Goal: Information Seeking & Learning: Understand process/instructions

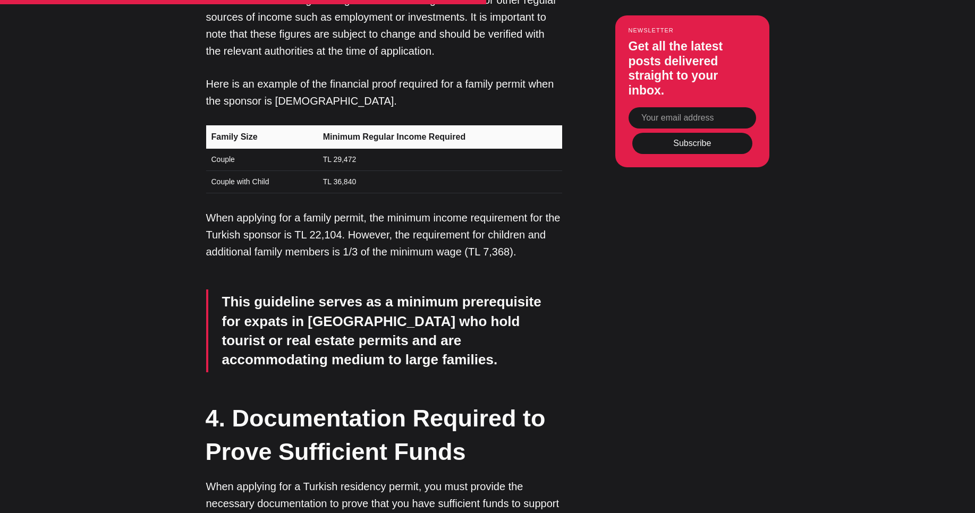
scroll to position [2869, 0]
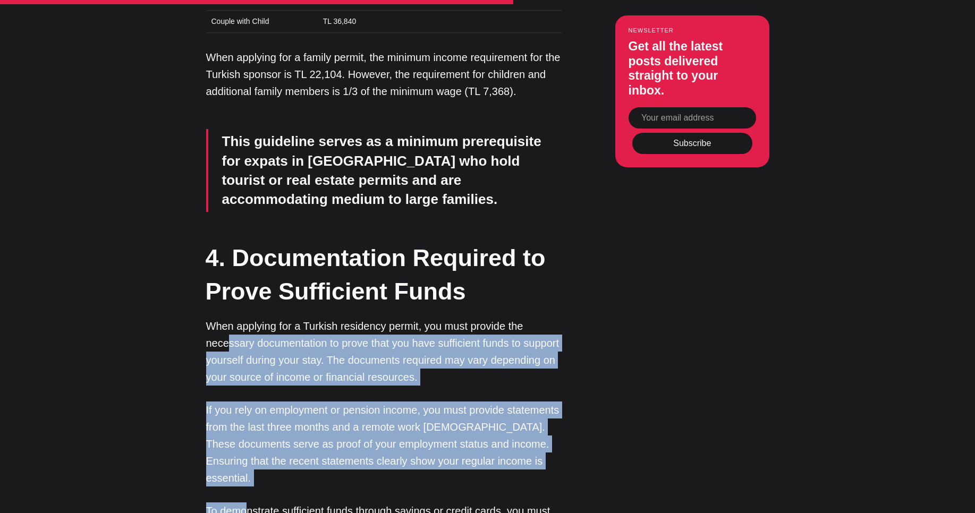
drag, startPoint x: 226, startPoint y: 199, endPoint x: 250, endPoint y: 343, distance: 145.4
click at [250, 343] on div "Welcome to our comprehensive guide on the financial criteria for residency in […" at bounding box center [384, 277] width 356 height 4567
click at [183, 299] on div "Editor’s Choice About [GEOGRAPHIC_DATA]: An Introduction In [GEOGRAPHIC_DATA], …" at bounding box center [487, 277] width 661 height 4567
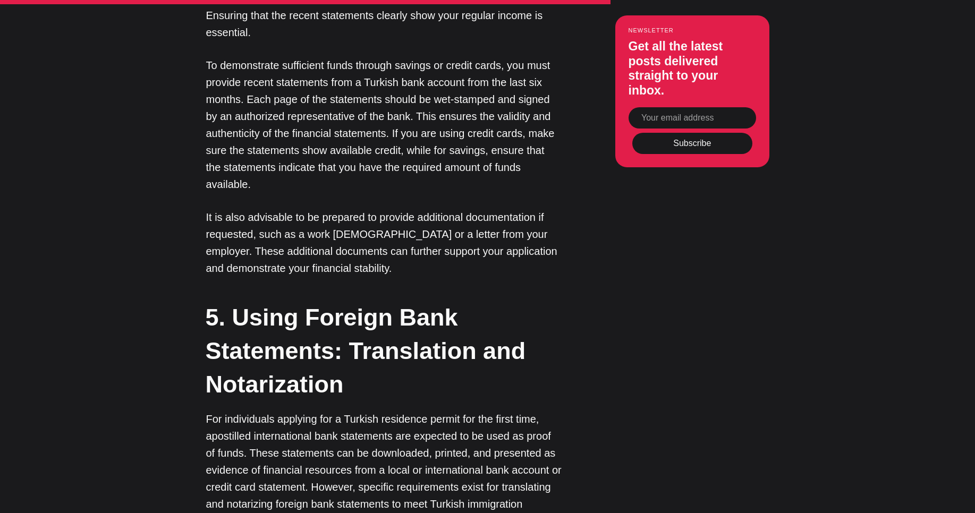
scroll to position [3315, 0]
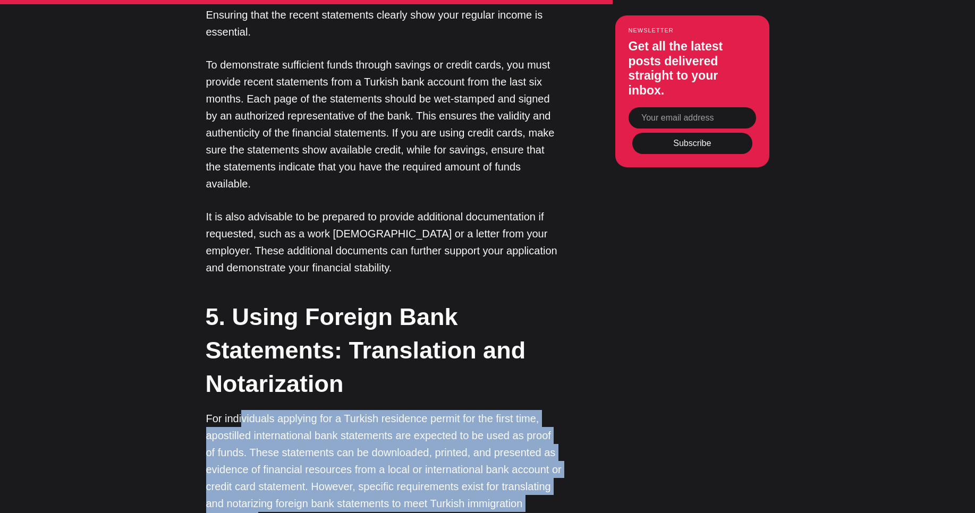
drag, startPoint x: 242, startPoint y: 240, endPoint x: 252, endPoint y: 353, distance: 114.1
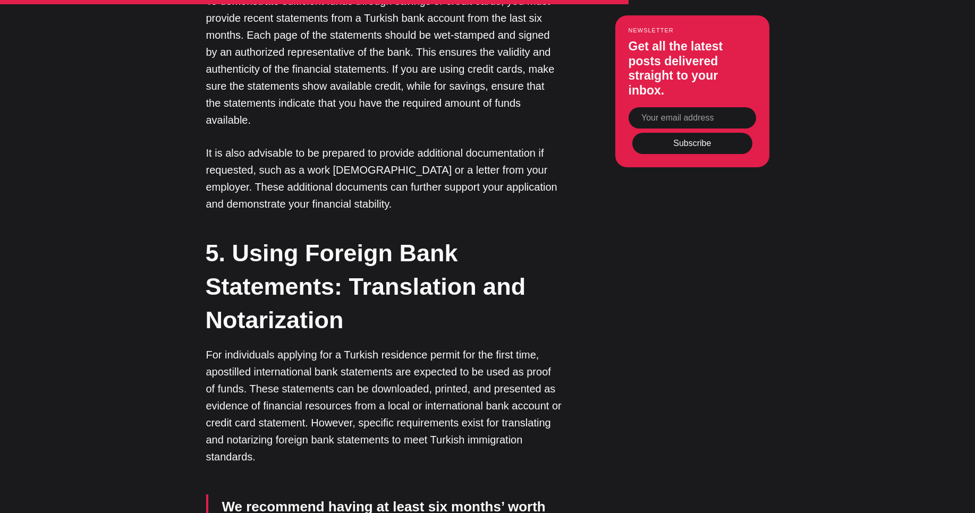
scroll to position [3442, 0]
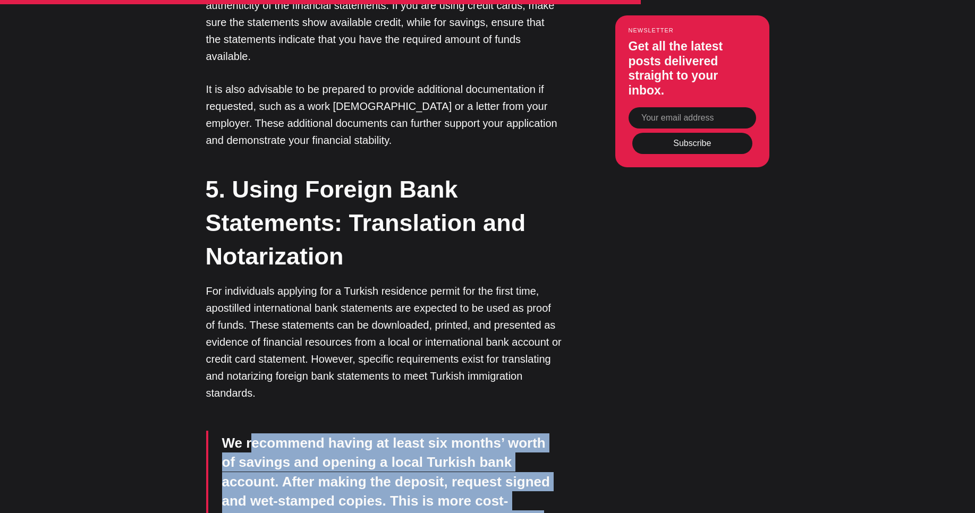
drag, startPoint x: 251, startPoint y: 262, endPoint x: 262, endPoint y: 356, distance: 95.2
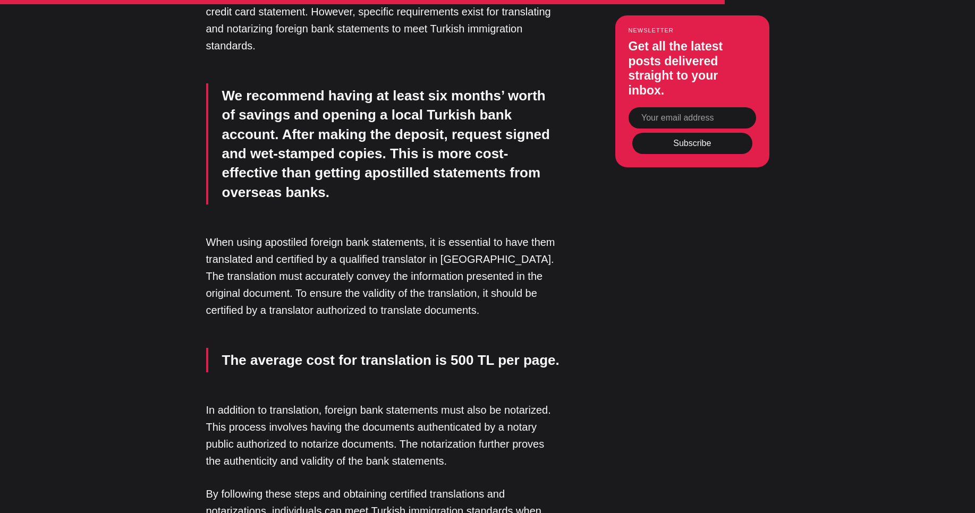
scroll to position [3825, 0]
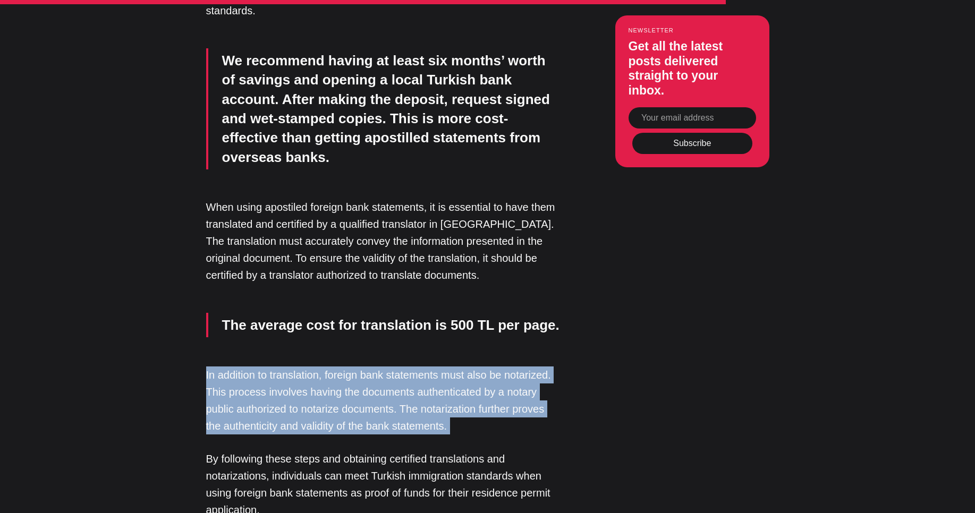
drag, startPoint x: 232, startPoint y: 161, endPoint x: 240, endPoint y: 248, distance: 87.0
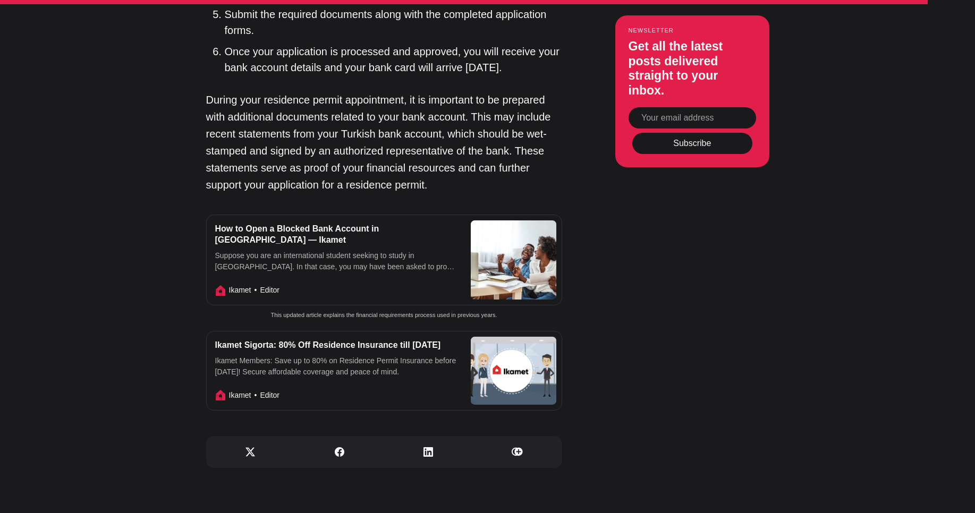
scroll to position [5036, 0]
